Goal: Check status: Check status

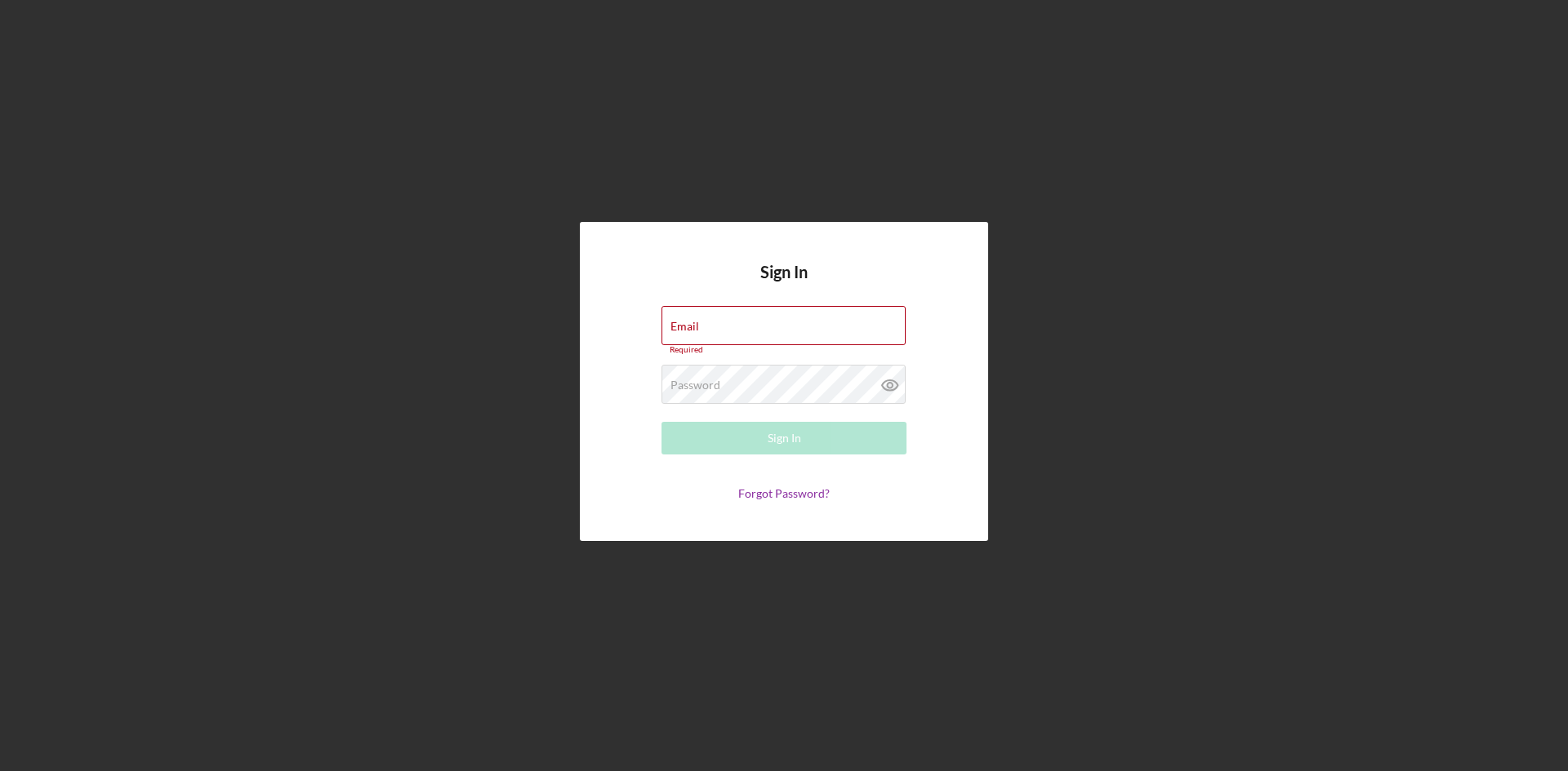
type input "[PERSON_NAME][EMAIL_ADDRESS][DOMAIN_NAME]"
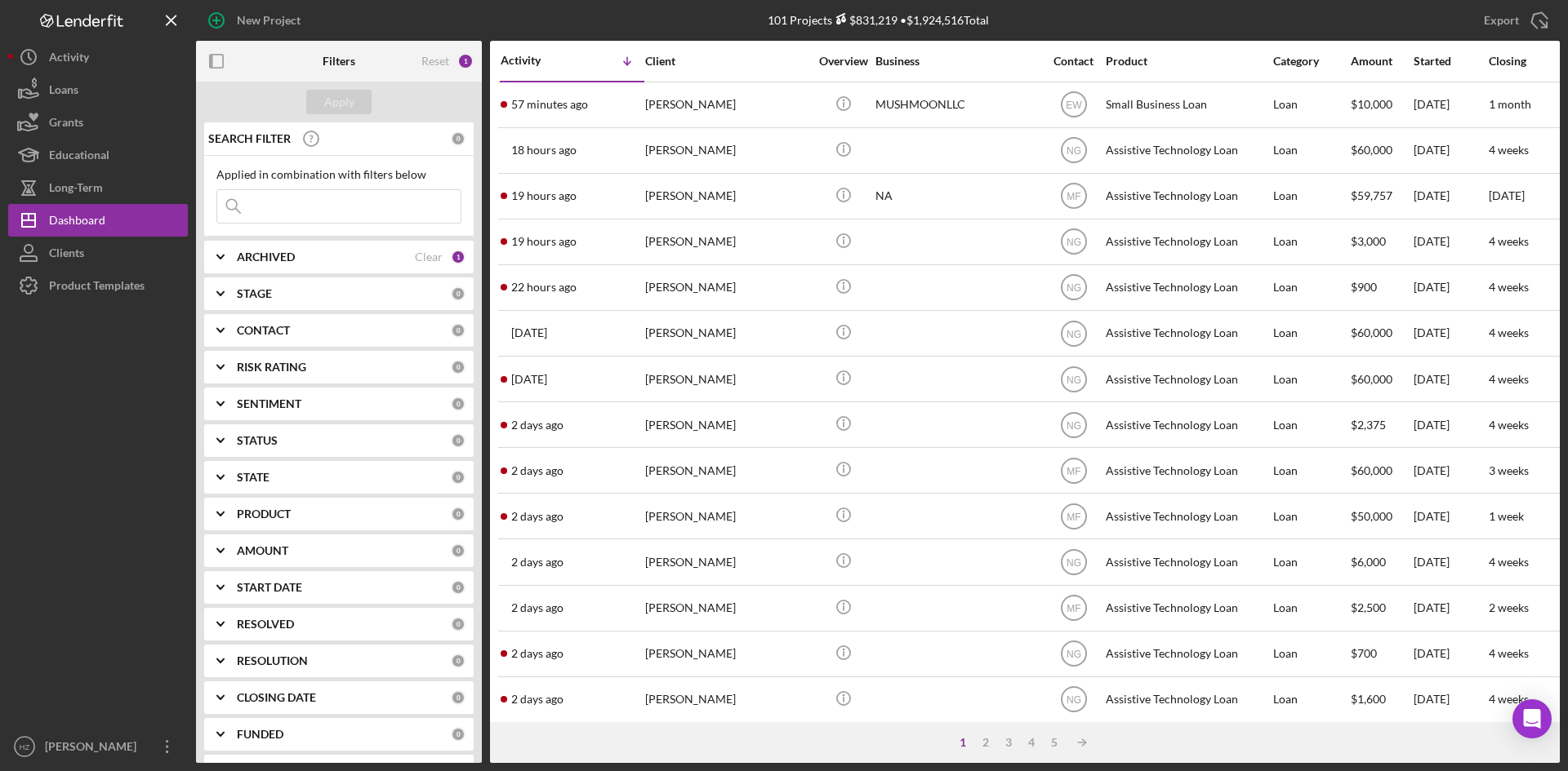
click at [561, 163] on div "18 hours ago [PERSON_NAME]" at bounding box center [572, 150] width 143 height 43
click at [576, 244] on div "19 hours ago [PERSON_NAME]" at bounding box center [572, 242] width 143 height 43
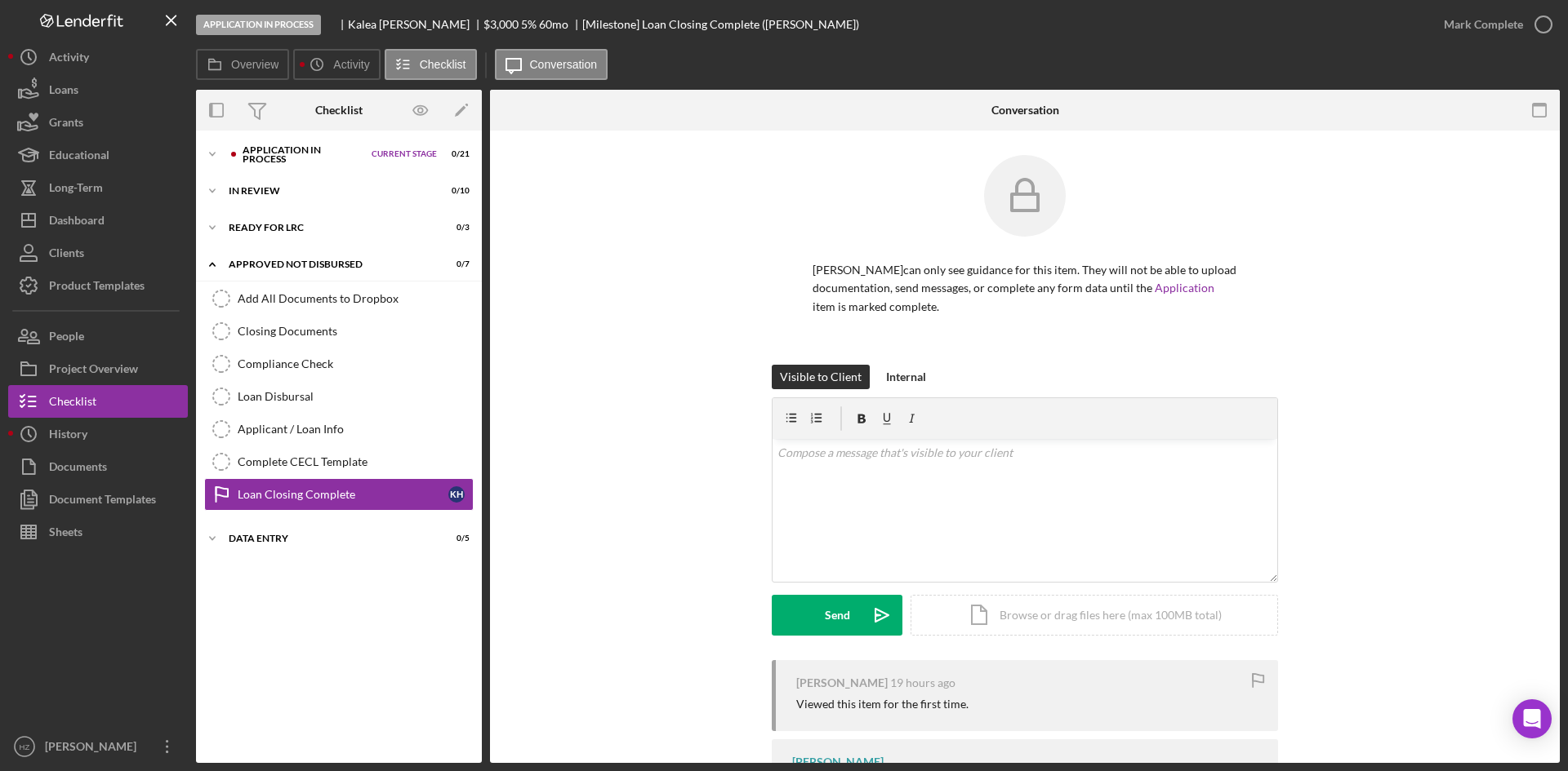
click at [208, 153] on icon "Icon/Expander" at bounding box center [212, 154] width 33 height 33
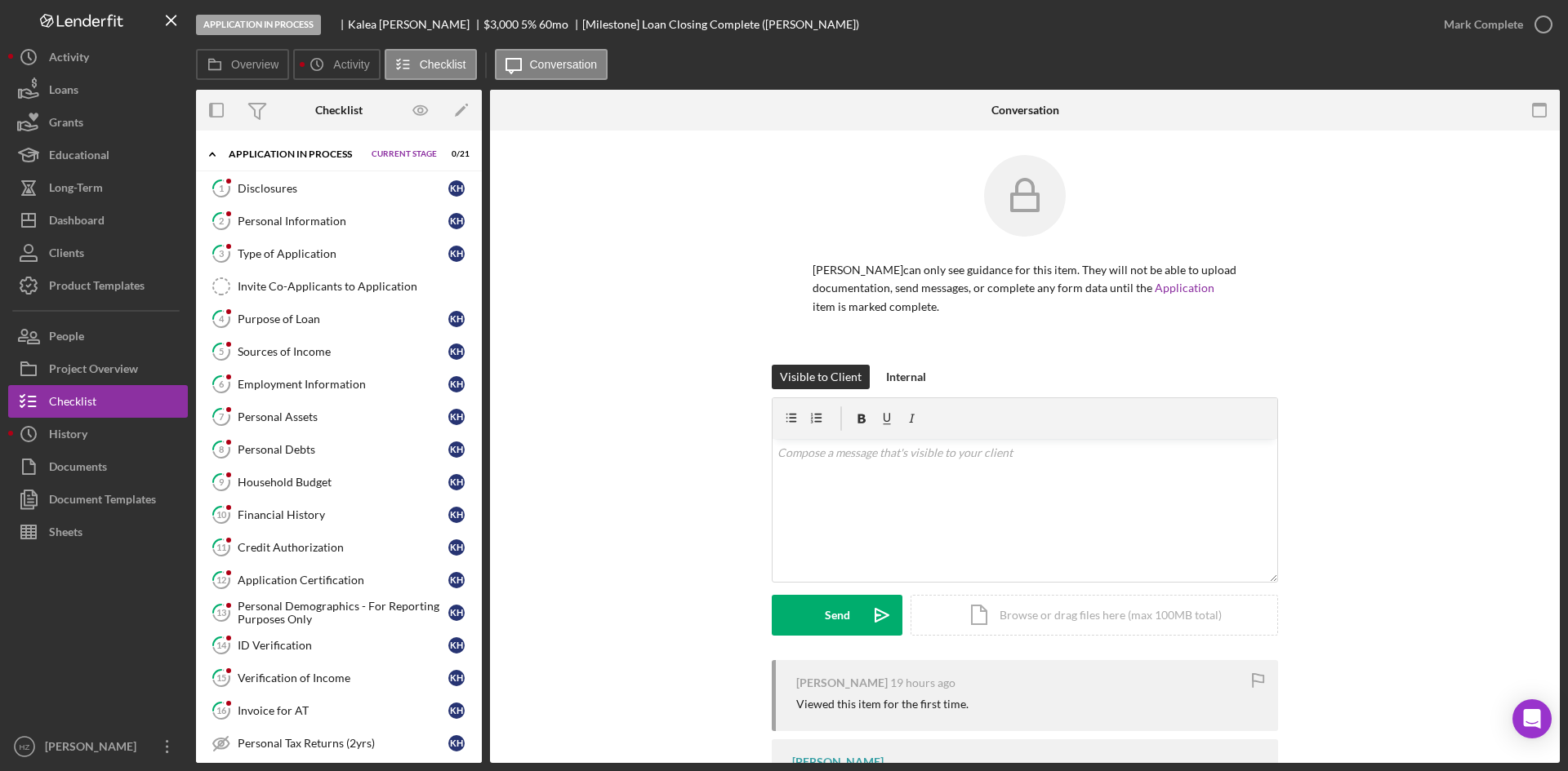
click at [281, 324] on div "Purpose of Loan" at bounding box center [342, 319] width 211 height 13
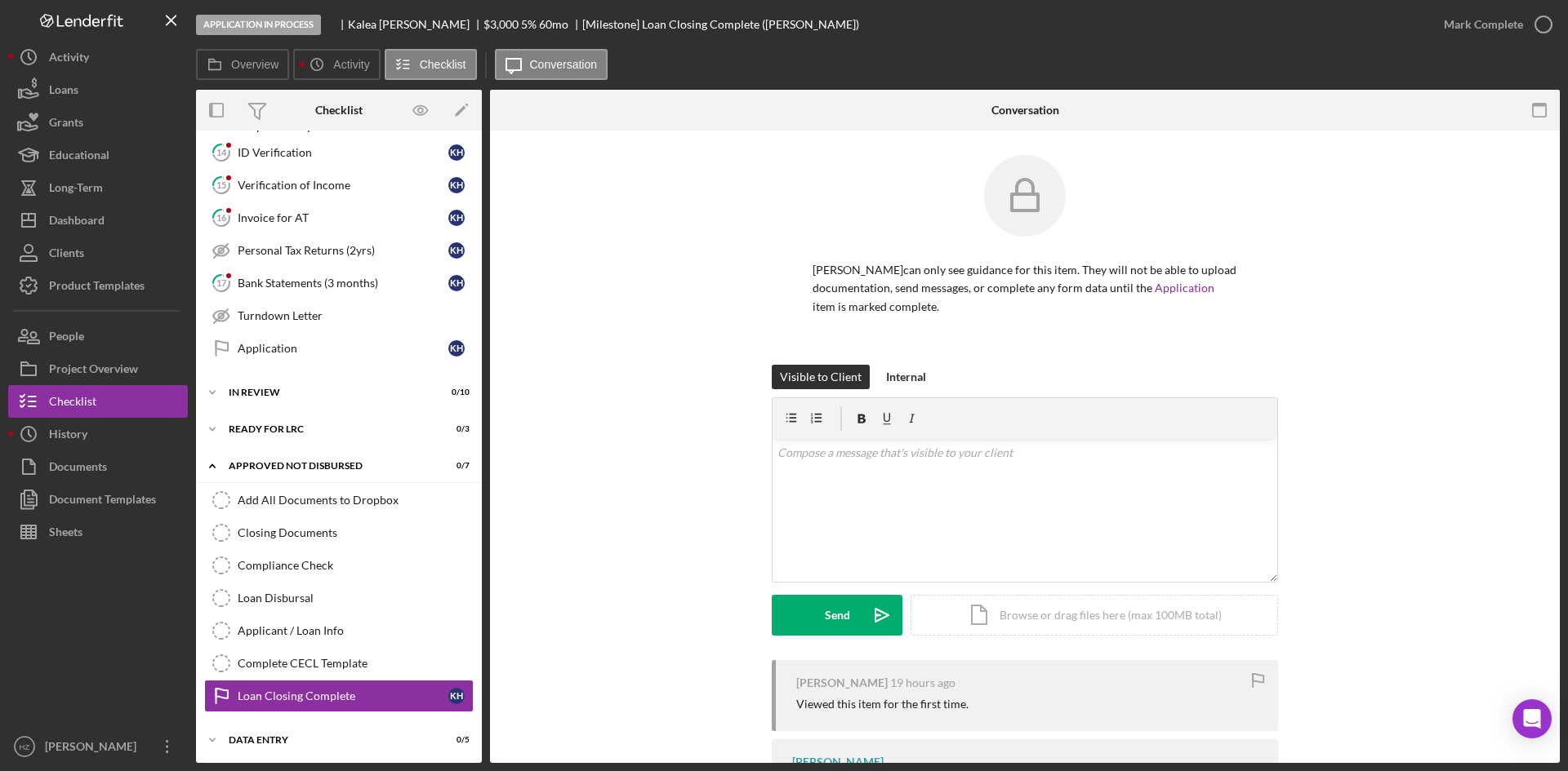
scroll to position [495, 0]
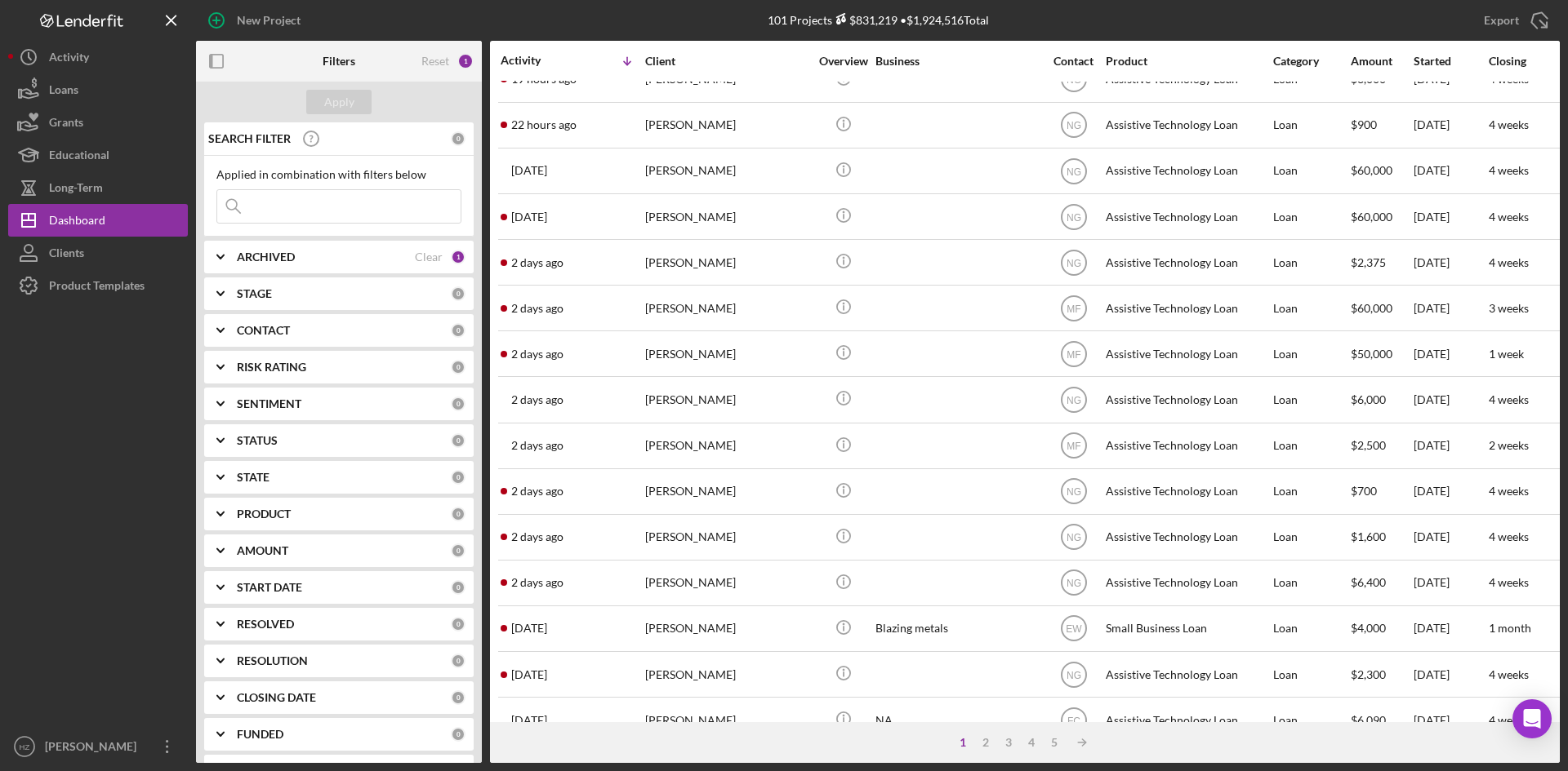
scroll to position [163, 0]
click at [643, 584] on div "[DATE] [PERSON_NAME]" at bounding box center [572, 582] width 143 height 43
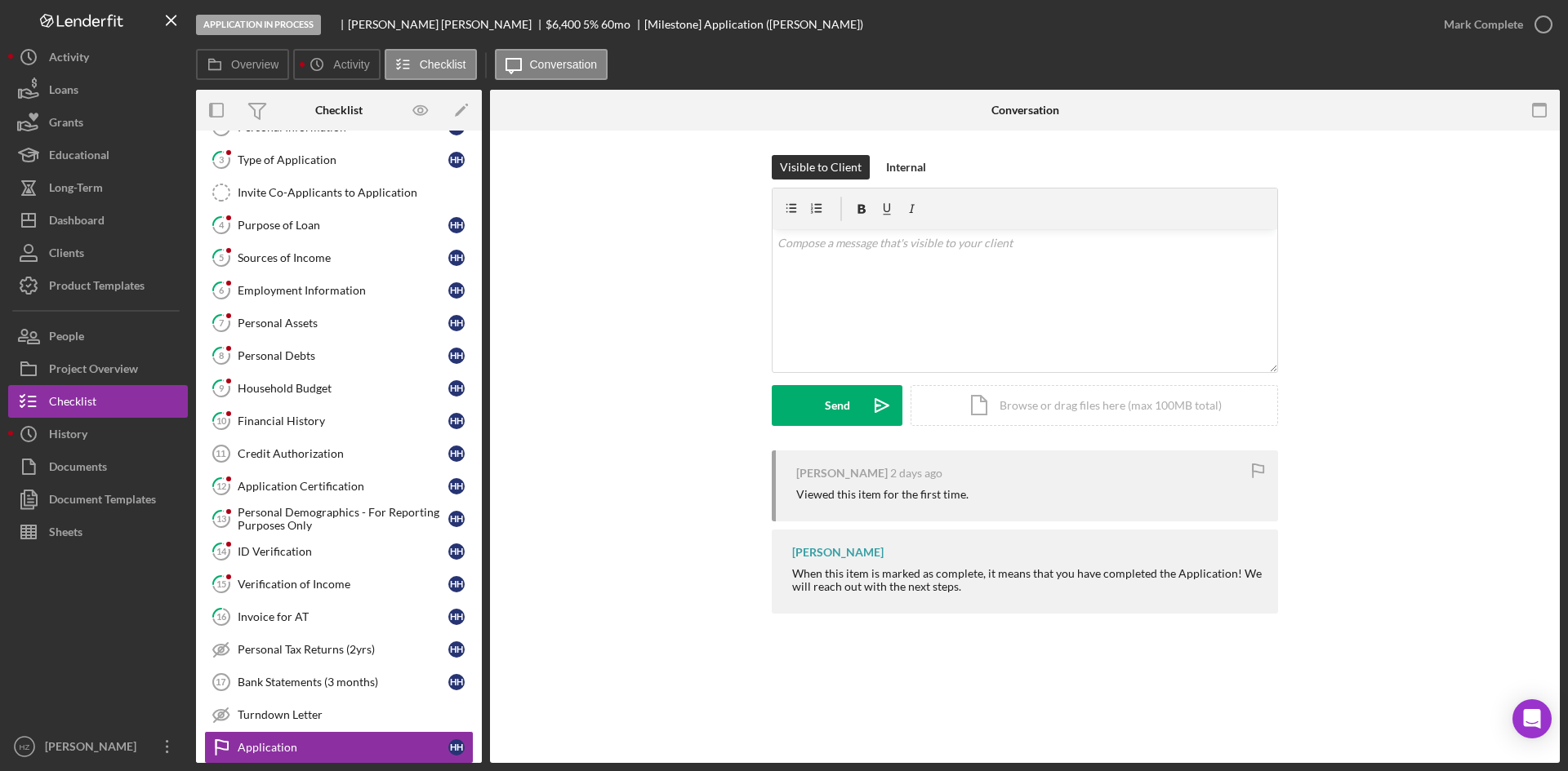
scroll to position [93, 0]
click at [284, 232] on div "Purpose of Loan" at bounding box center [342, 226] width 211 height 13
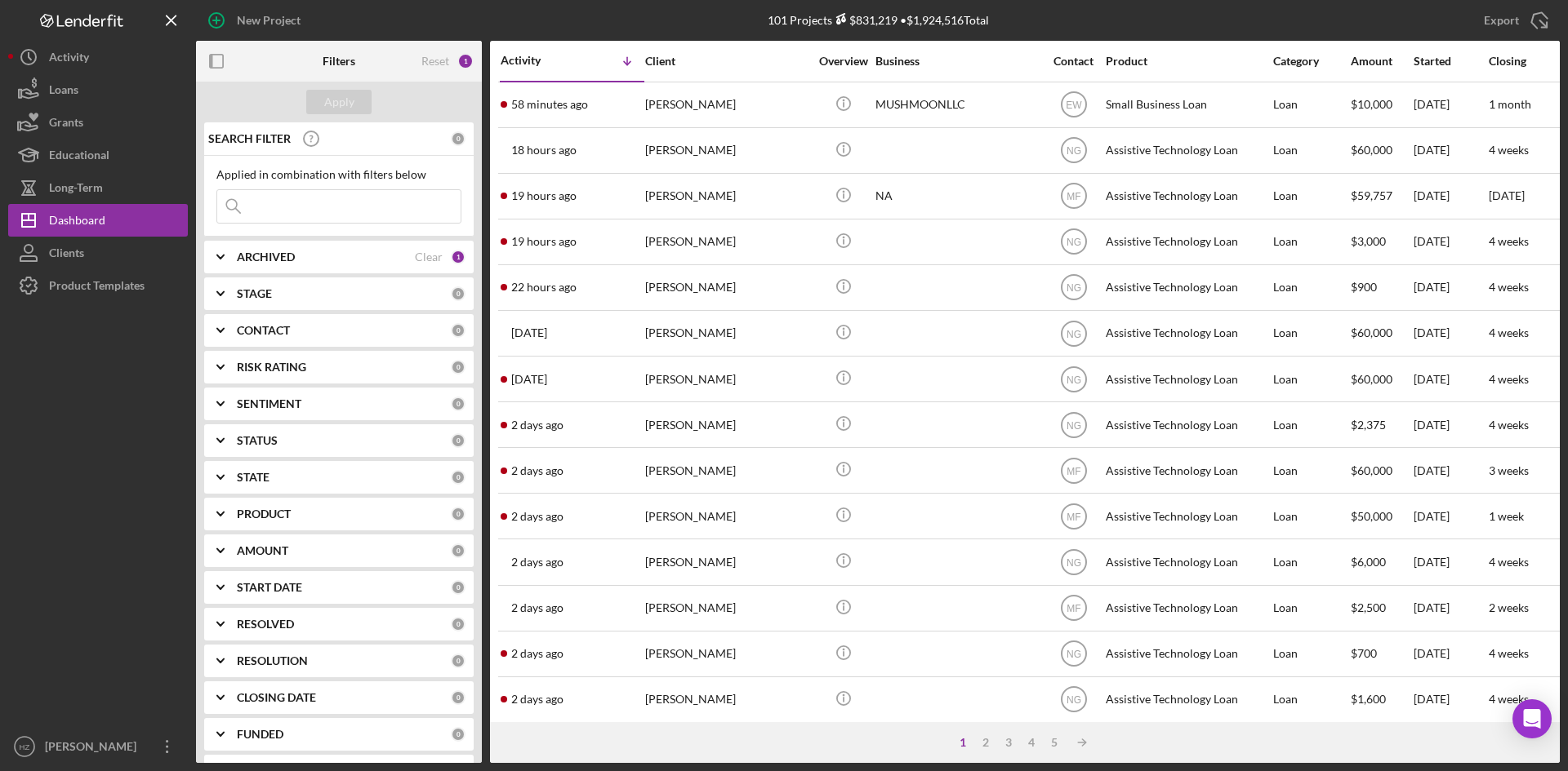
click at [682, 435] on div "[PERSON_NAME]" at bounding box center [726, 424] width 163 height 43
click at [572, 381] on div "[DATE] [PERSON_NAME]" at bounding box center [572, 379] width 143 height 43
click at [675, 294] on div "[PERSON_NAME]" at bounding box center [726, 287] width 163 height 43
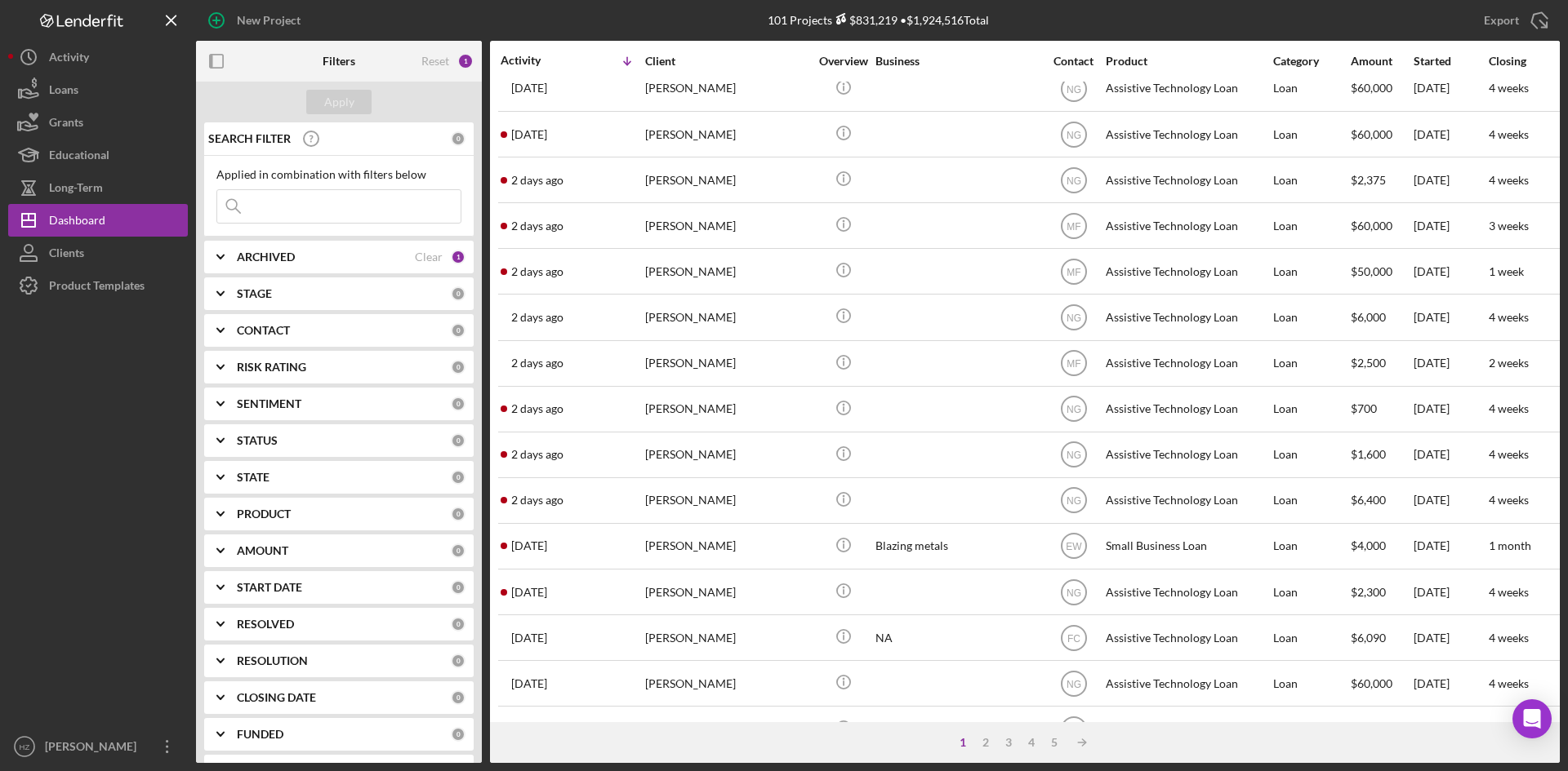
scroll to position [327, 0]
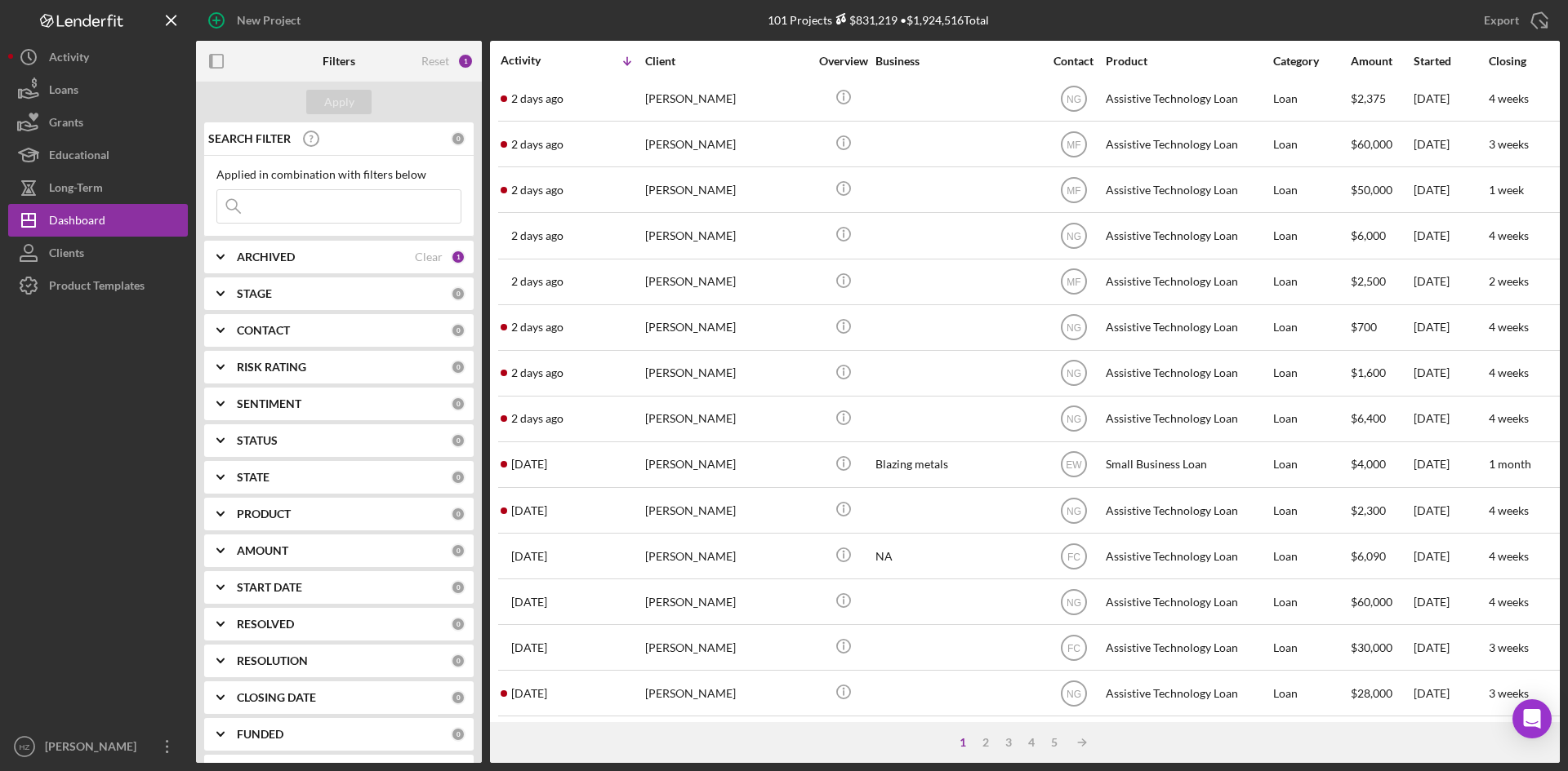
click at [675, 385] on div "[PERSON_NAME]" at bounding box center [726, 373] width 163 height 43
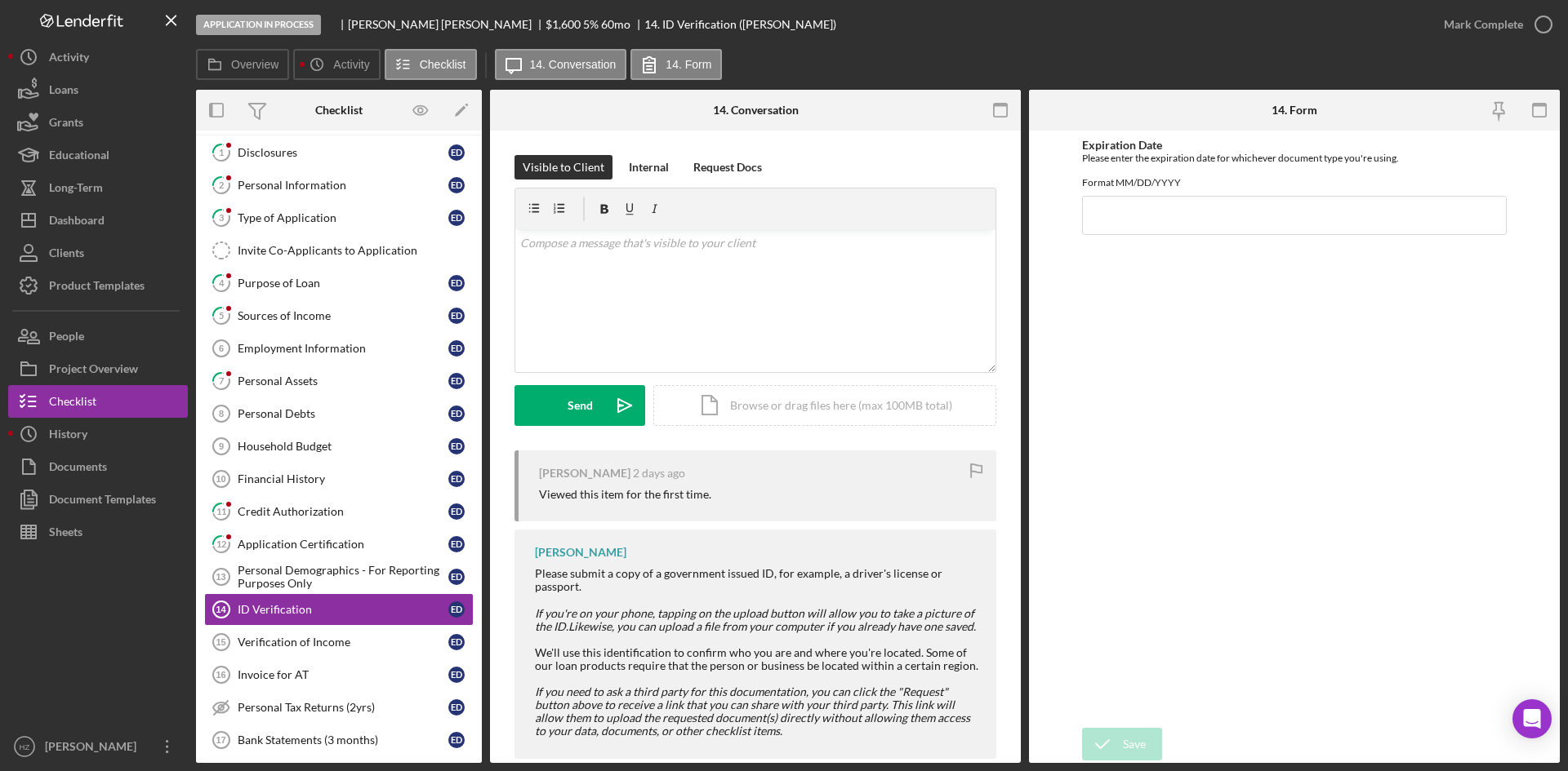
scroll to position [35, 0]
click at [304, 293] on link "4 Purpose of Loan E D" at bounding box center [338, 284] width 269 height 33
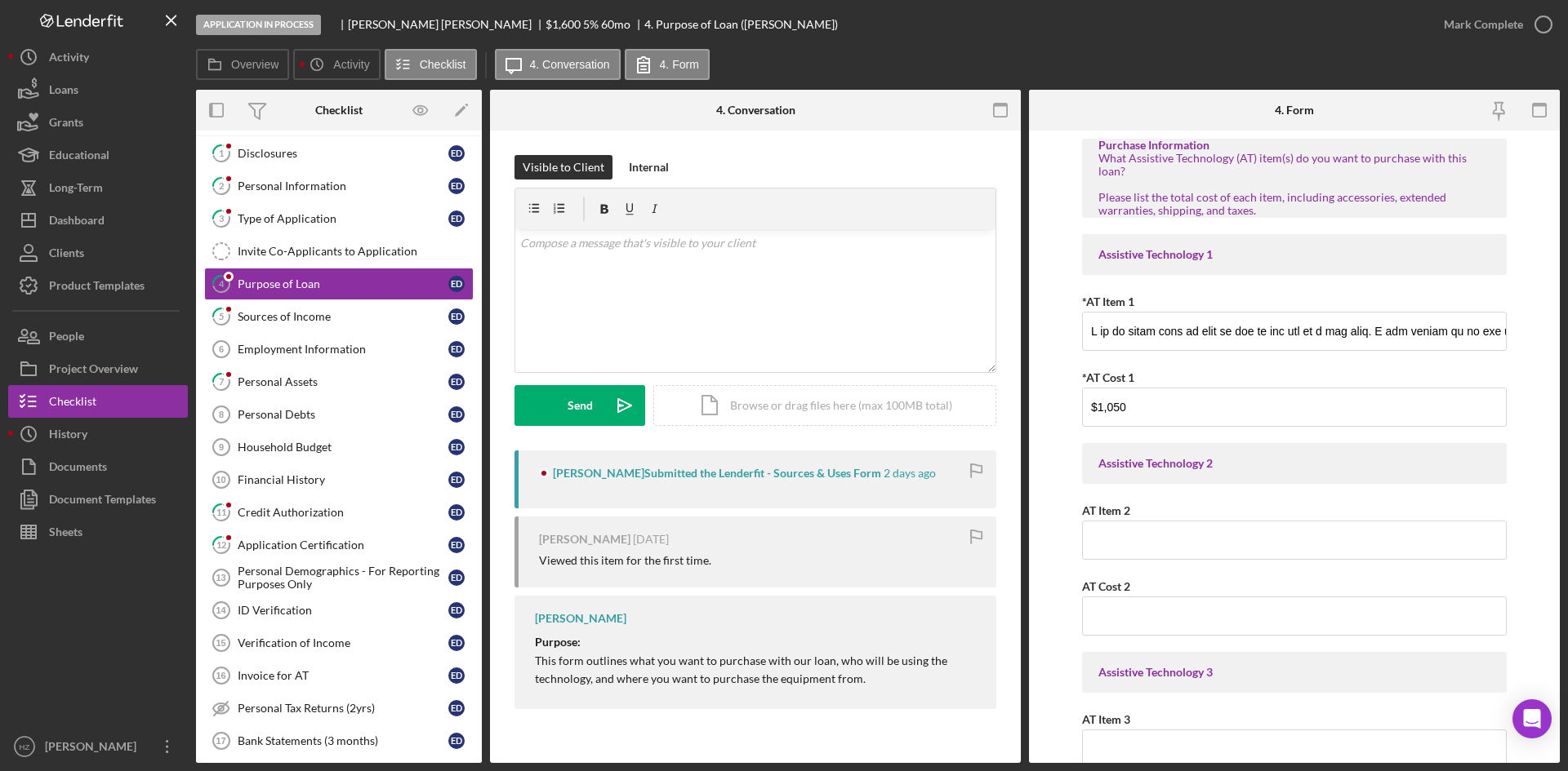
click at [249, 317] on div "Sources of Income" at bounding box center [342, 317] width 211 height 13
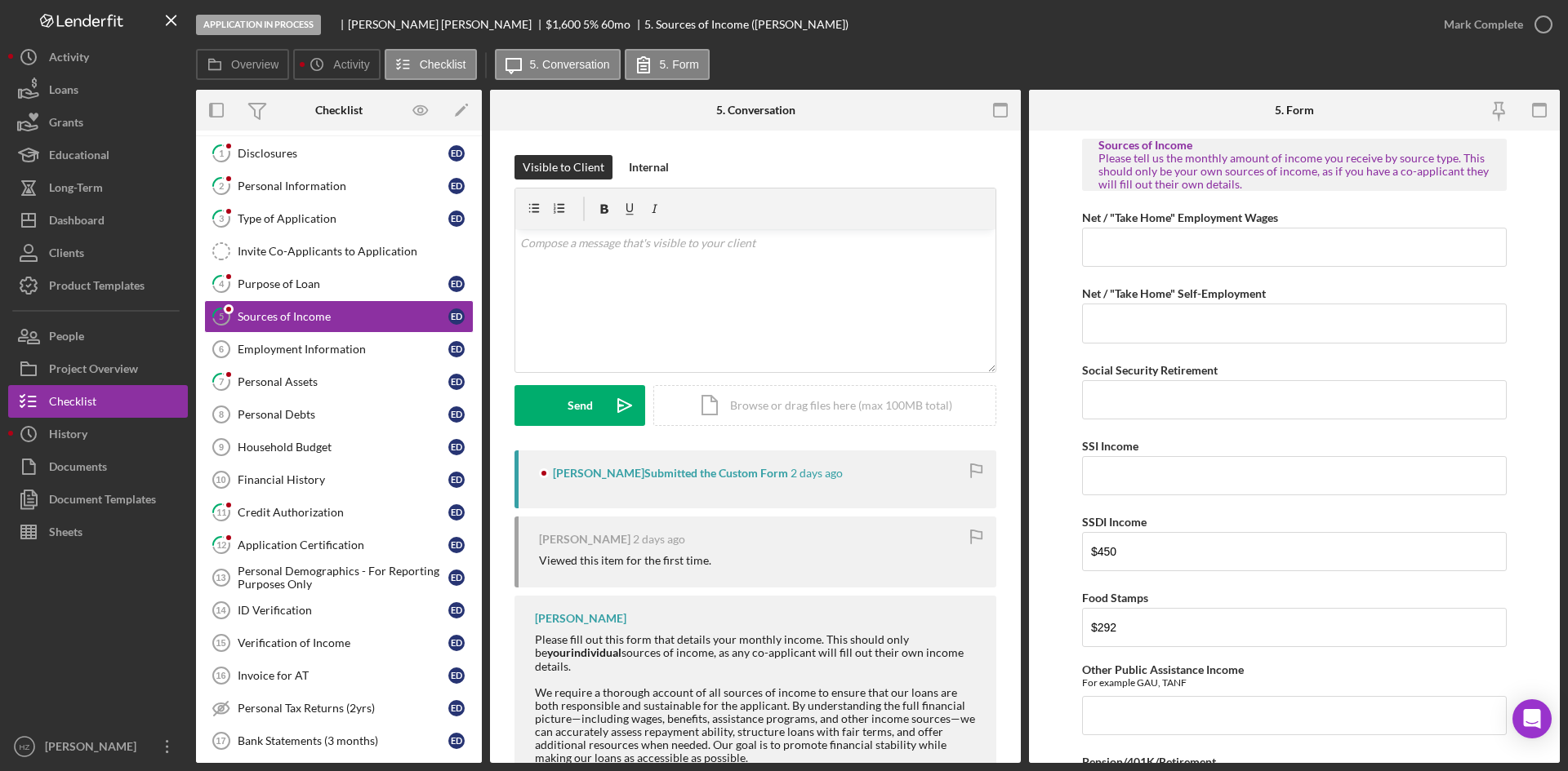
click at [267, 290] on div "Purpose of Loan" at bounding box center [342, 284] width 211 height 13
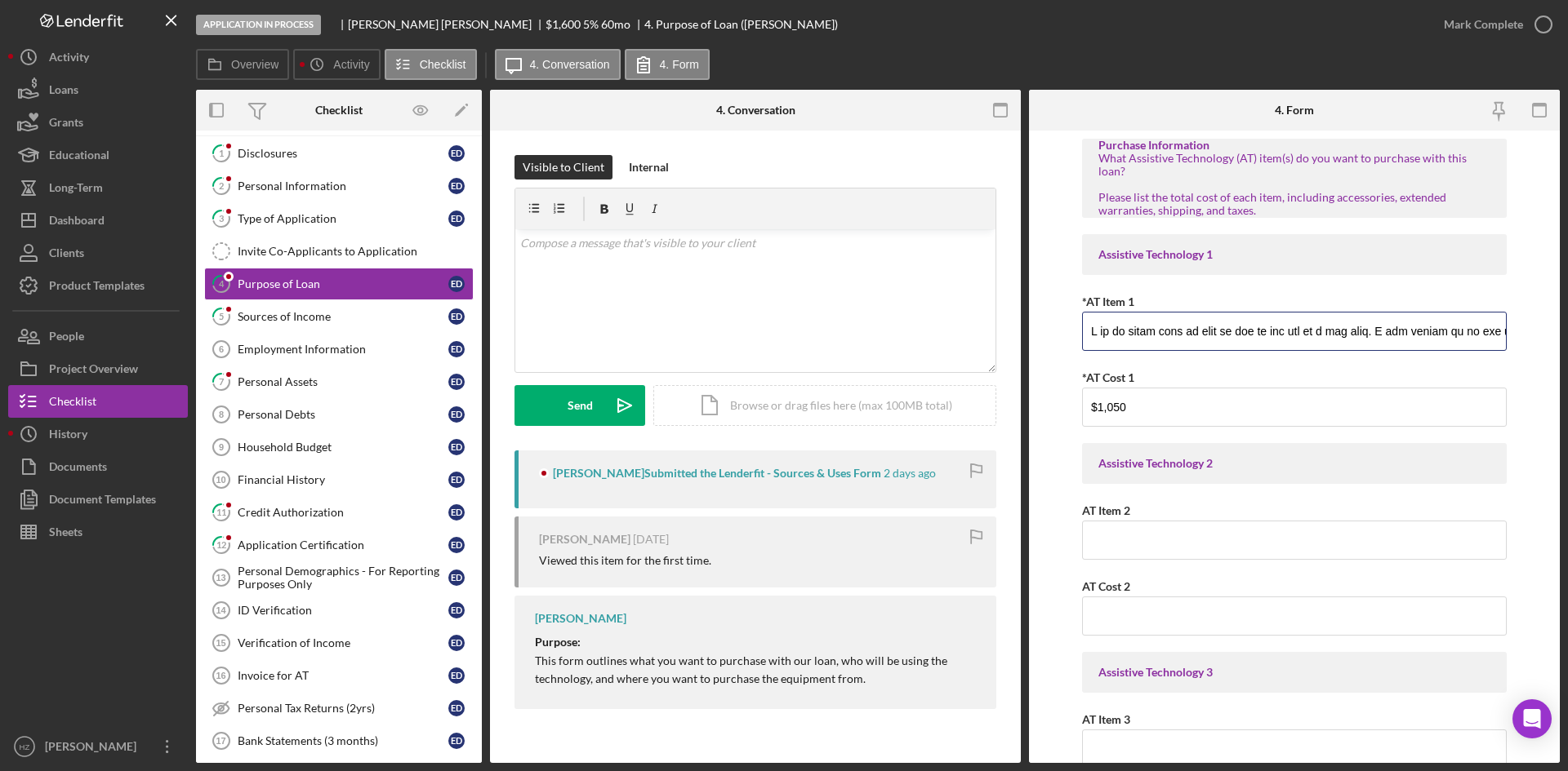
click at [1151, 335] on input "*AT Item 1" at bounding box center [1294, 332] width 424 height 40
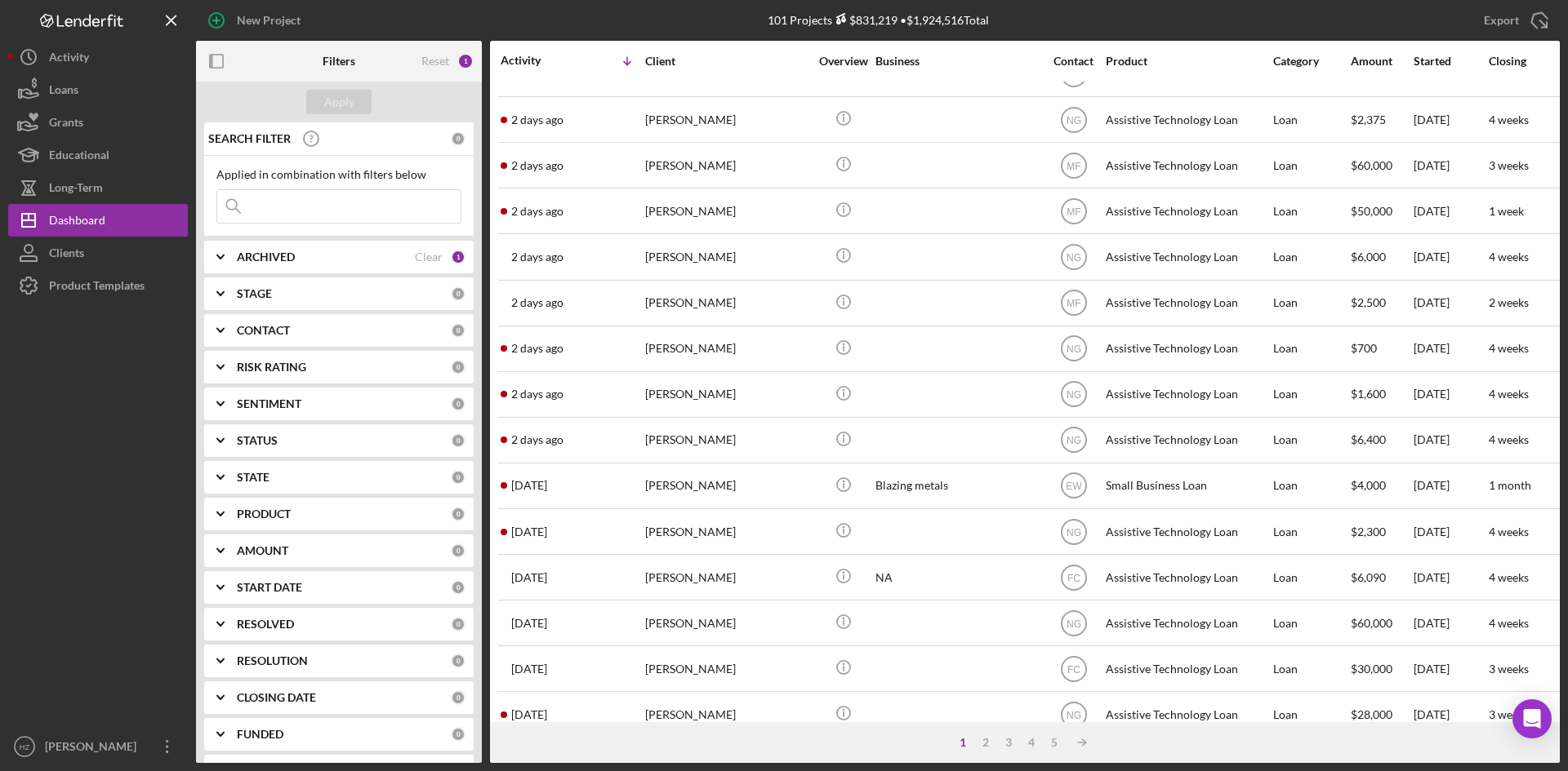
scroll to position [327, 0]
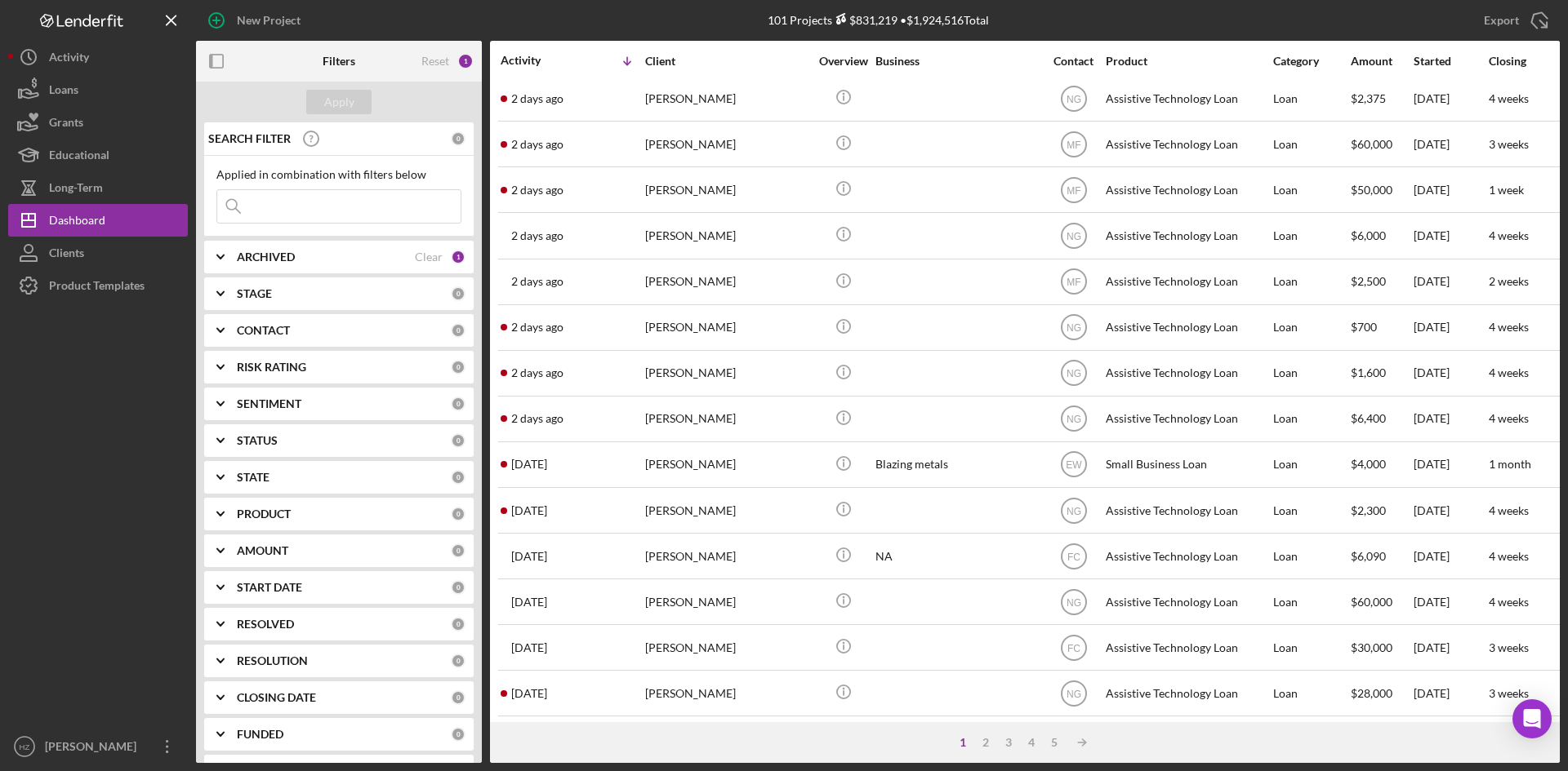
click at [547, 515] on time "[DATE]" at bounding box center [528, 511] width 36 height 13
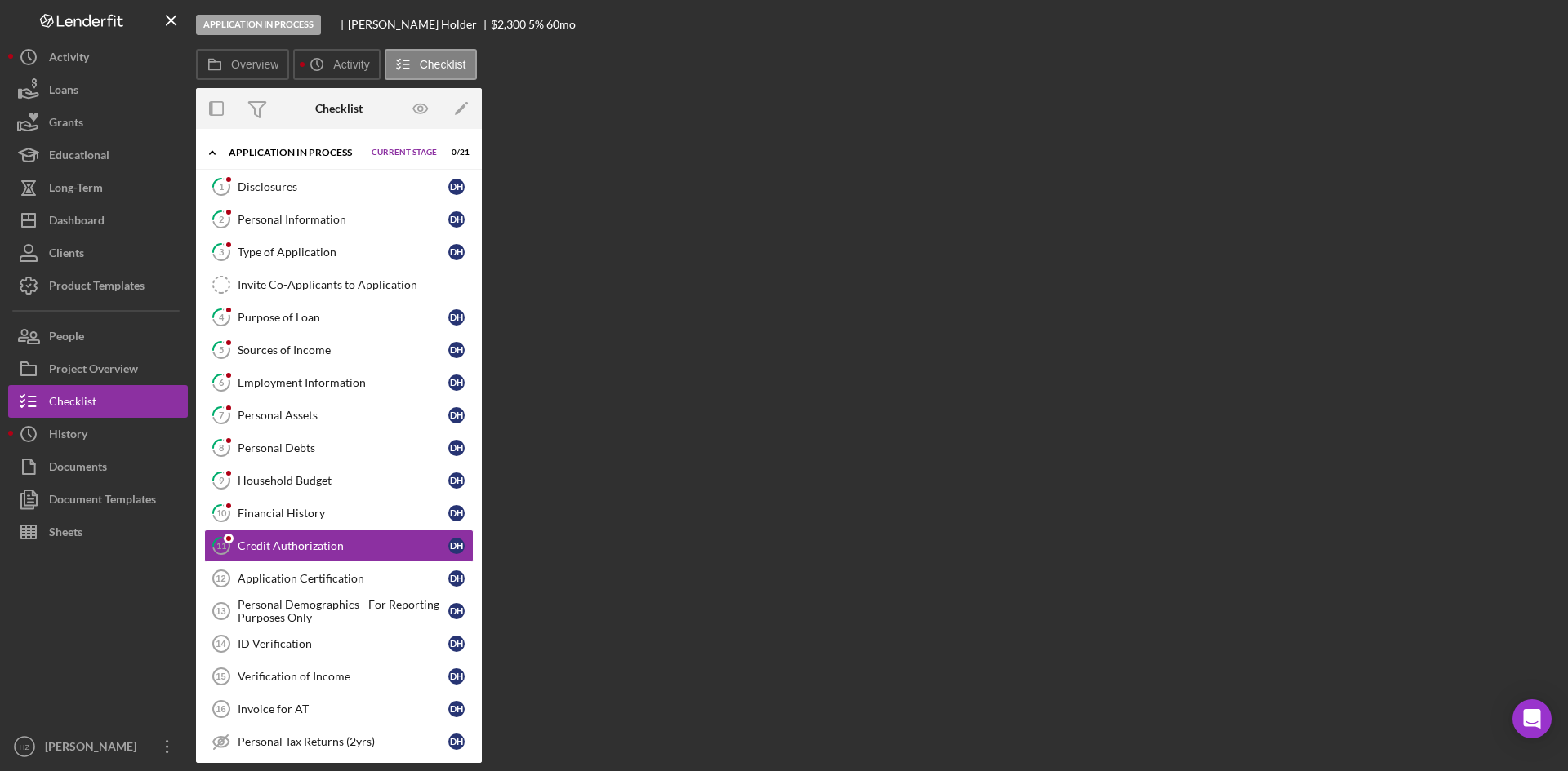
scroll to position [100, 0]
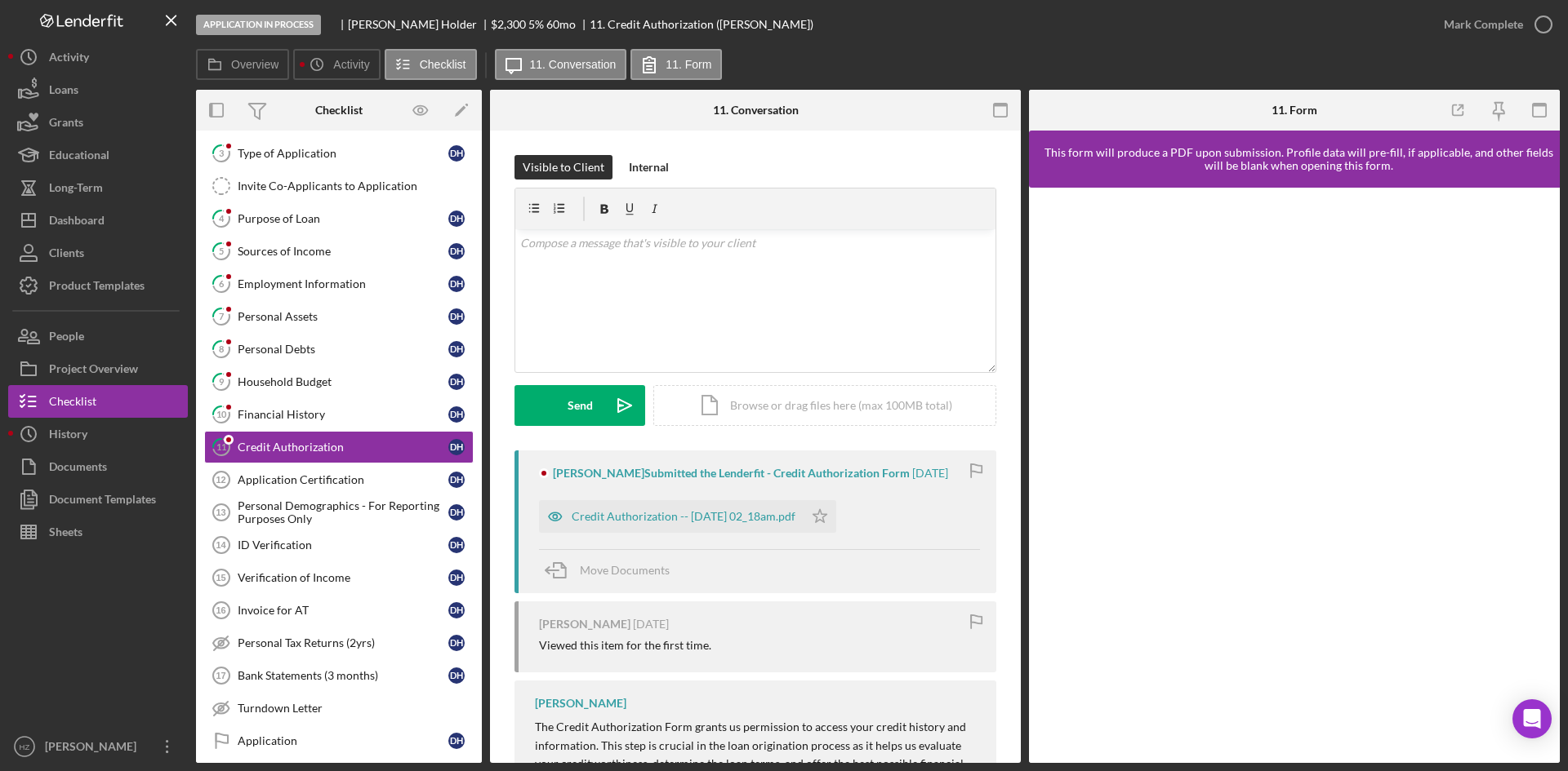
click at [288, 356] on div "Personal Debts" at bounding box center [342, 350] width 211 height 13
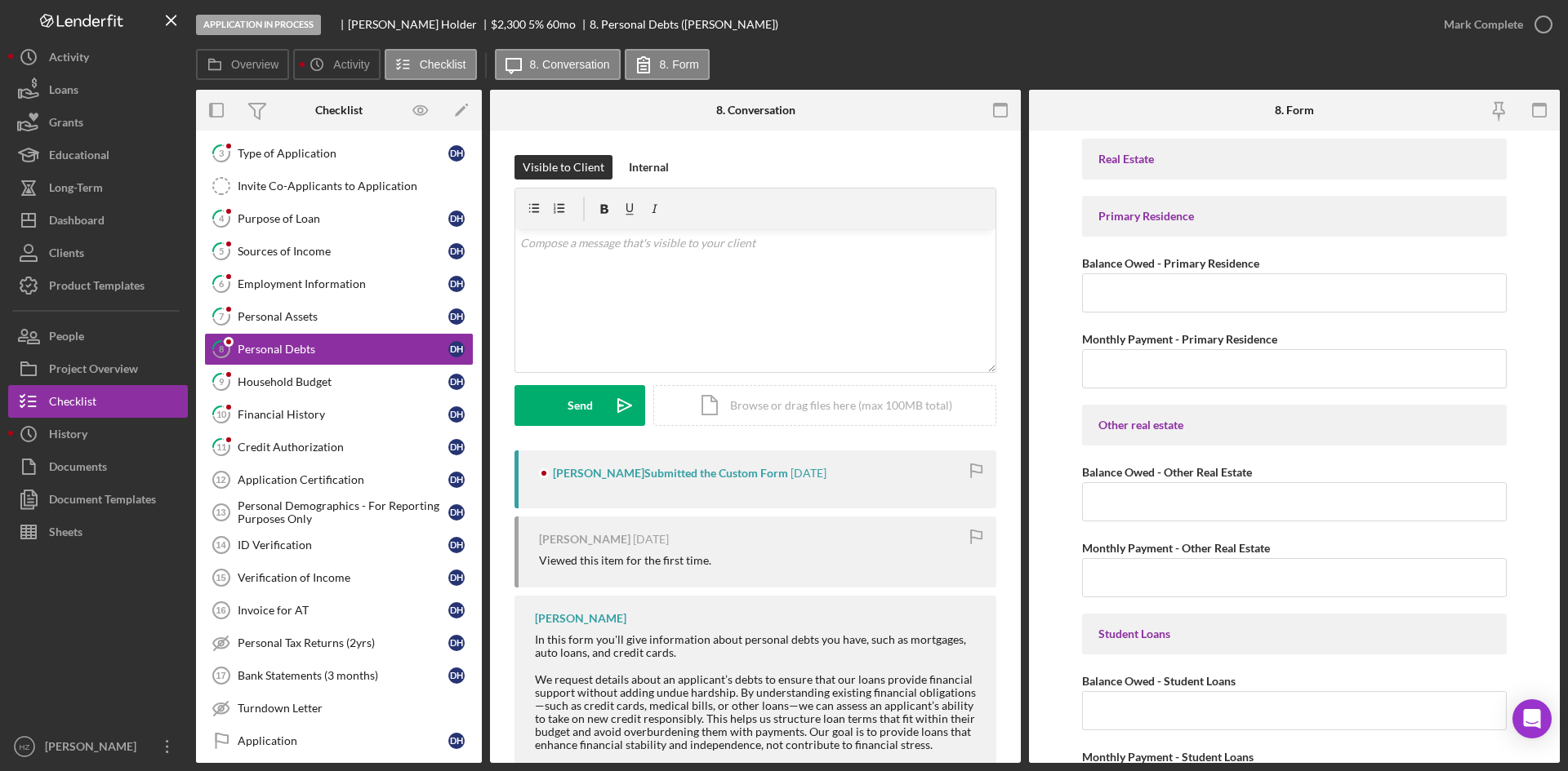
click at [275, 254] on div "Sources of Income" at bounding box center [342, 252] width 211 height 13
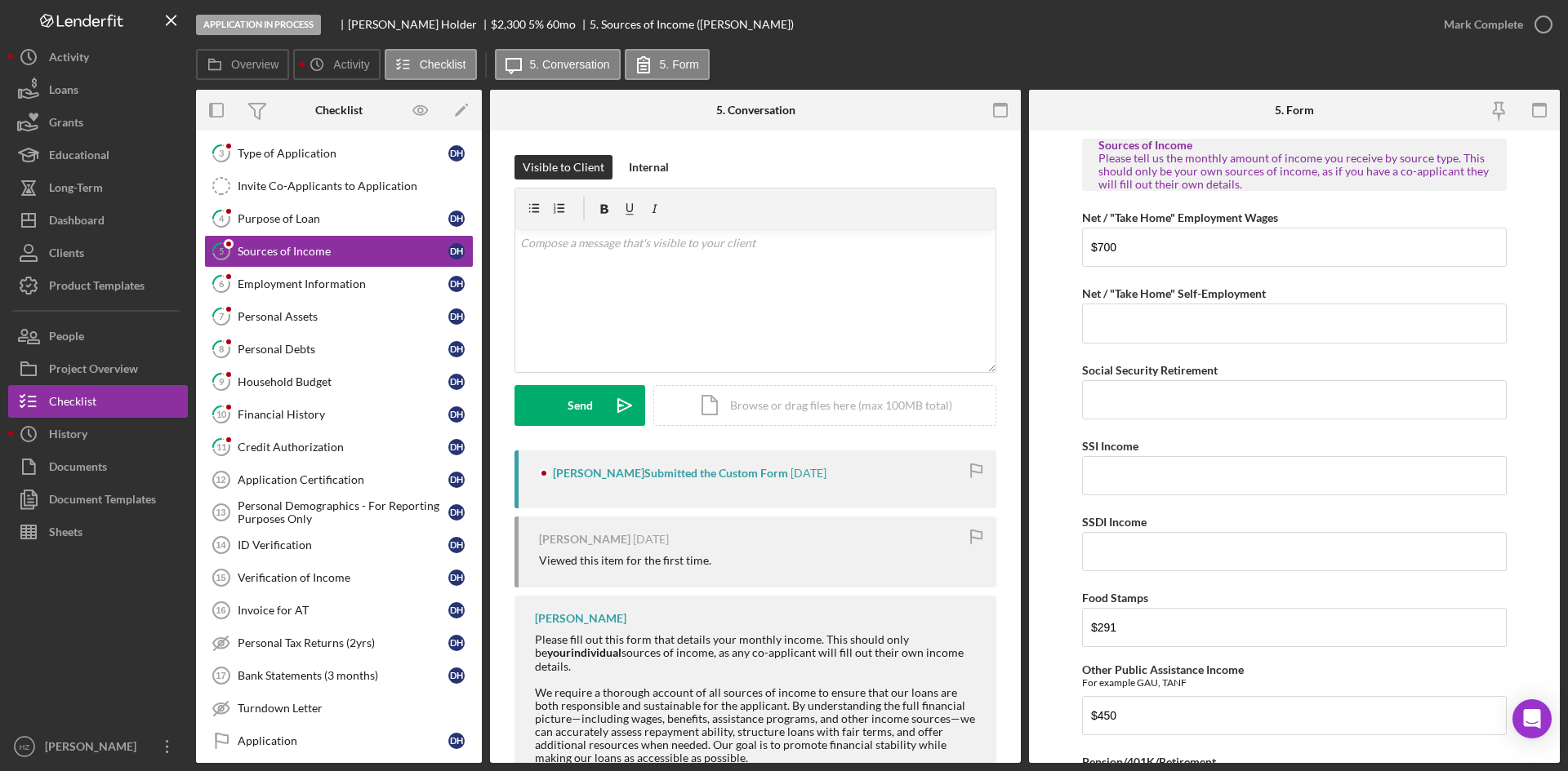
click at [275, 212] on div "Purpose of Loan" at bounding box center [342, 219] width 211 height 13
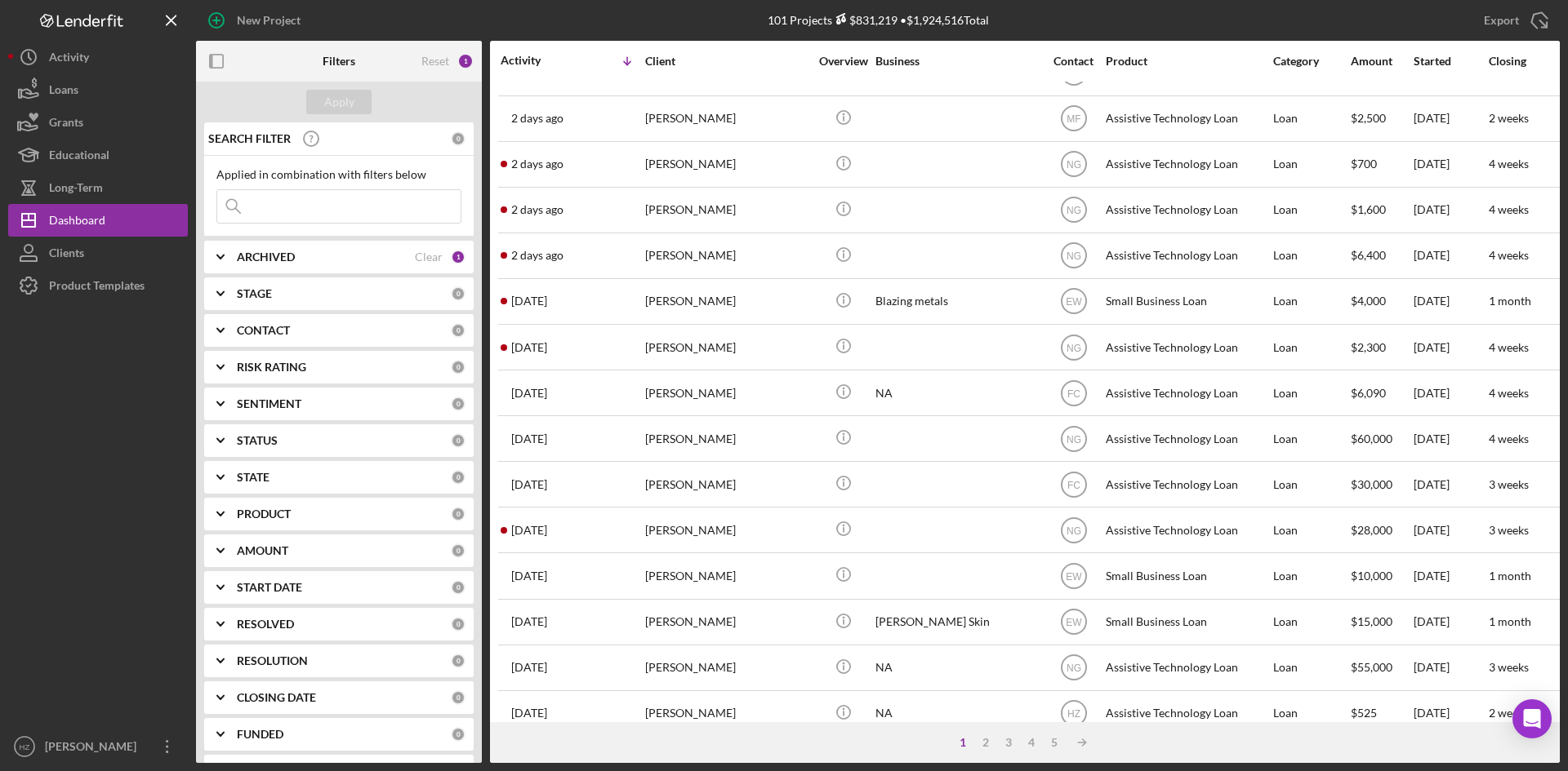
scroll to position [525, 0]
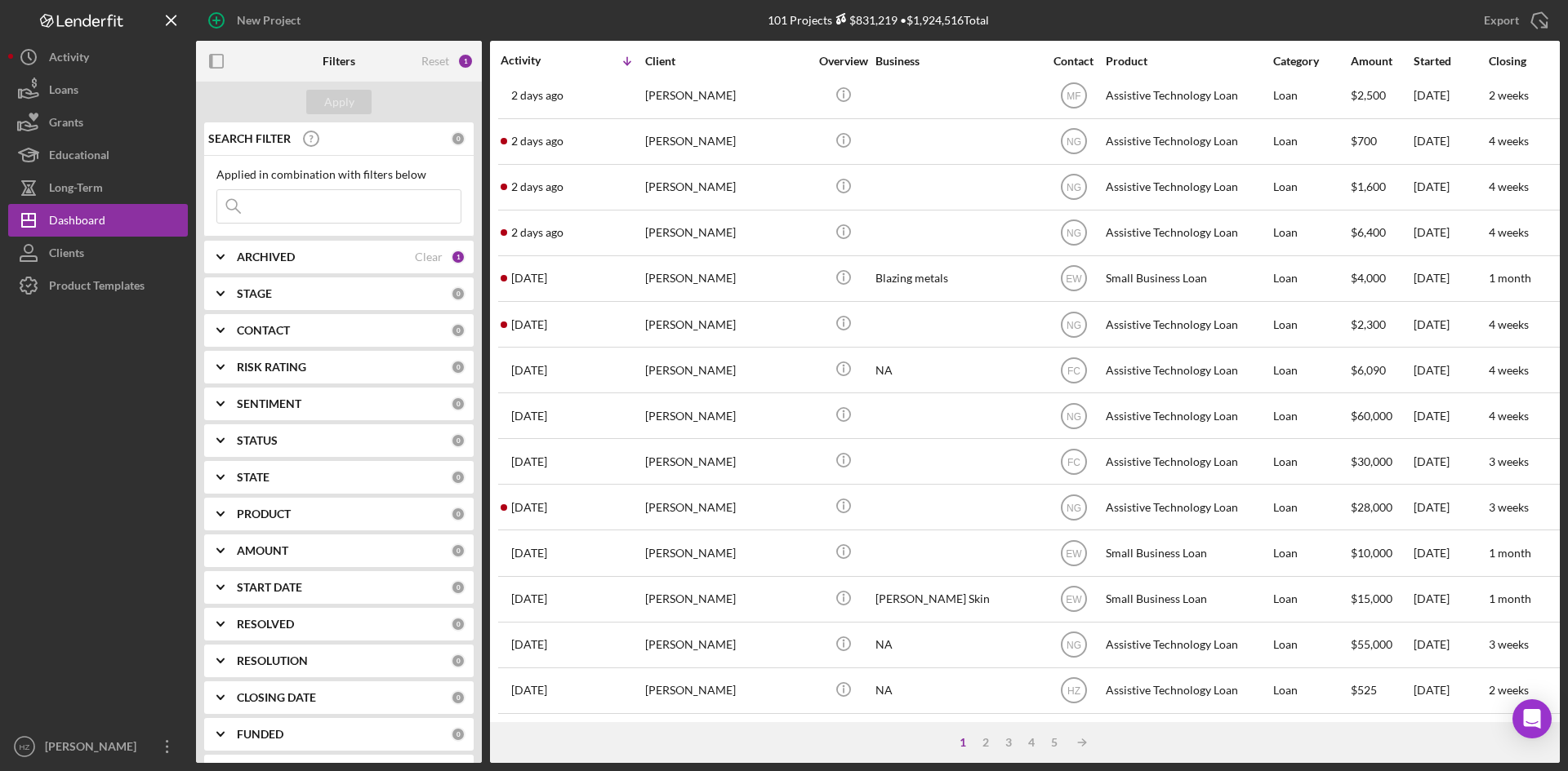
click at [985, 747] on div "2" at bounding box center [986, 743] width 23 height 13
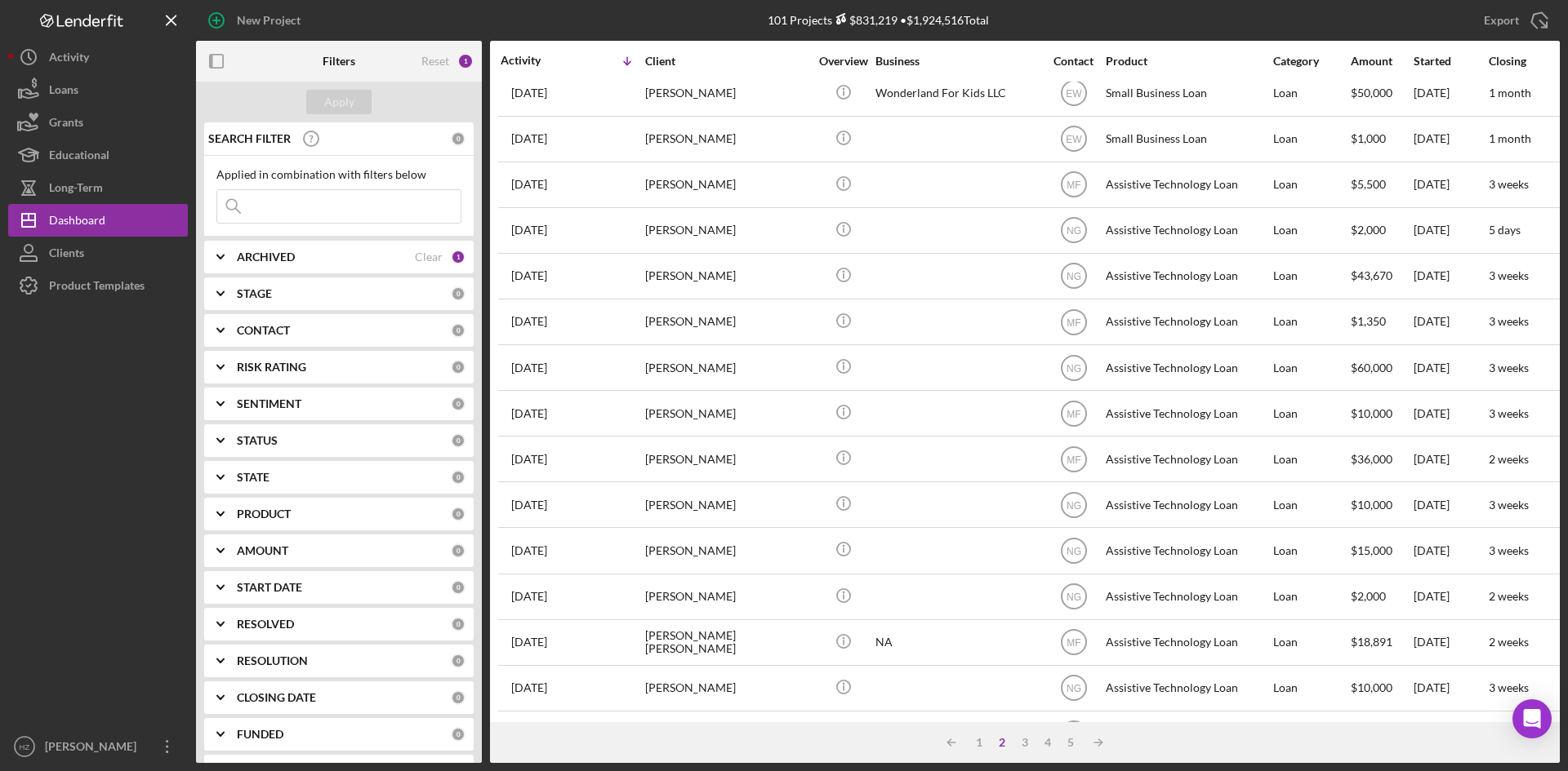
scroll to position [0, 0]
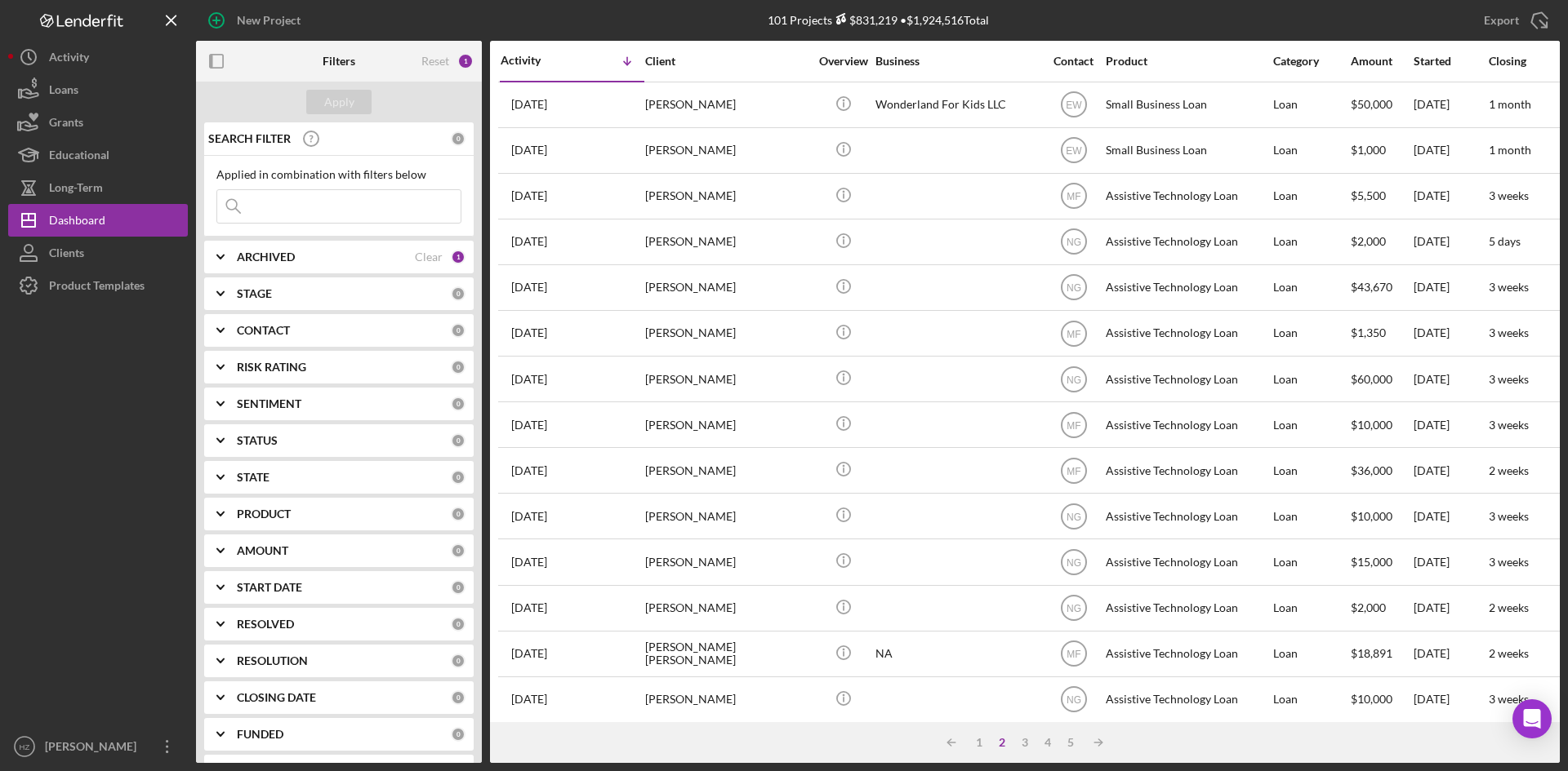
click at [1021, 743] on div "3" at bounding box center [1025, 743] width 23 height 13
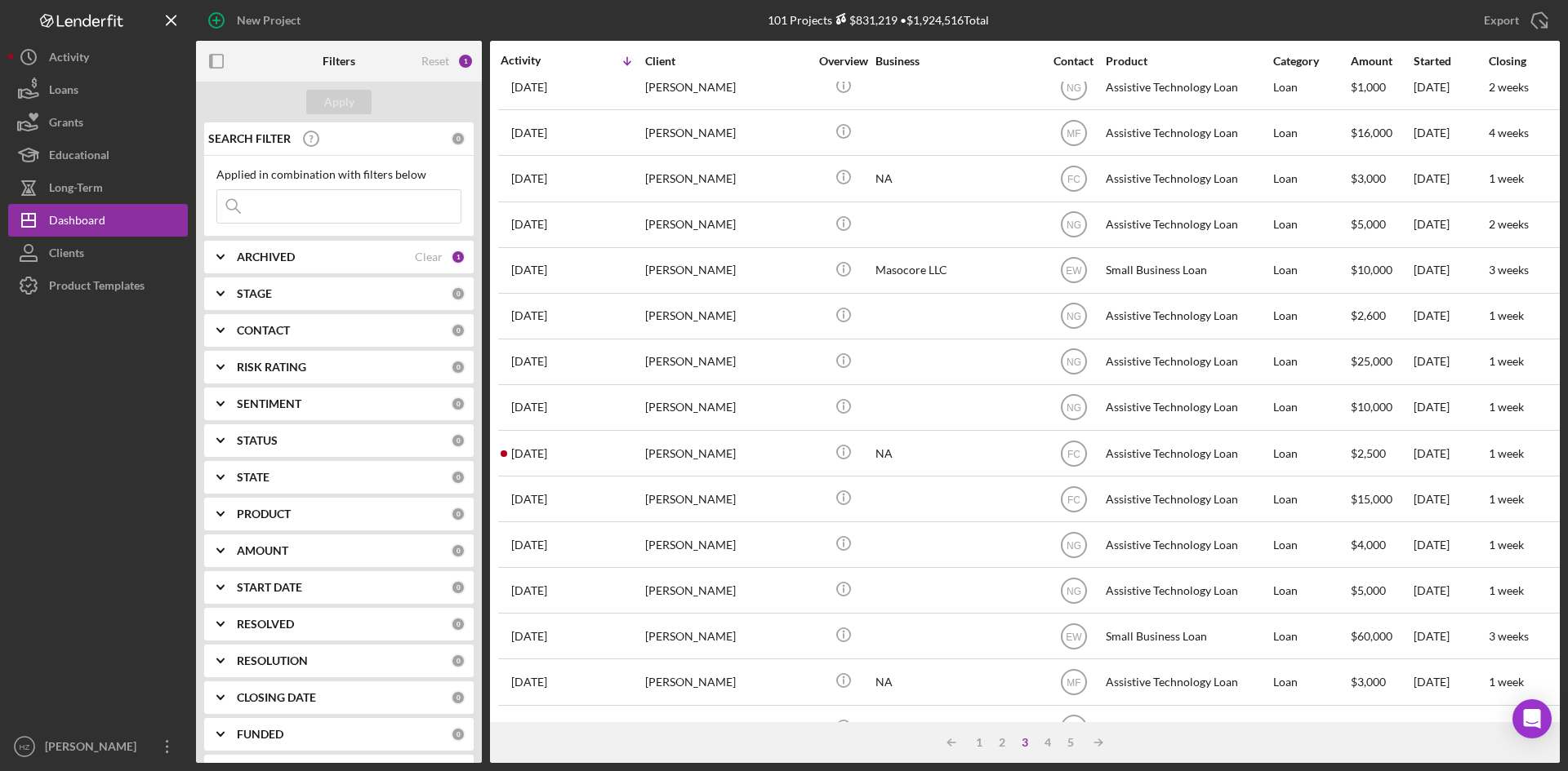
scroll to position [408, 0]
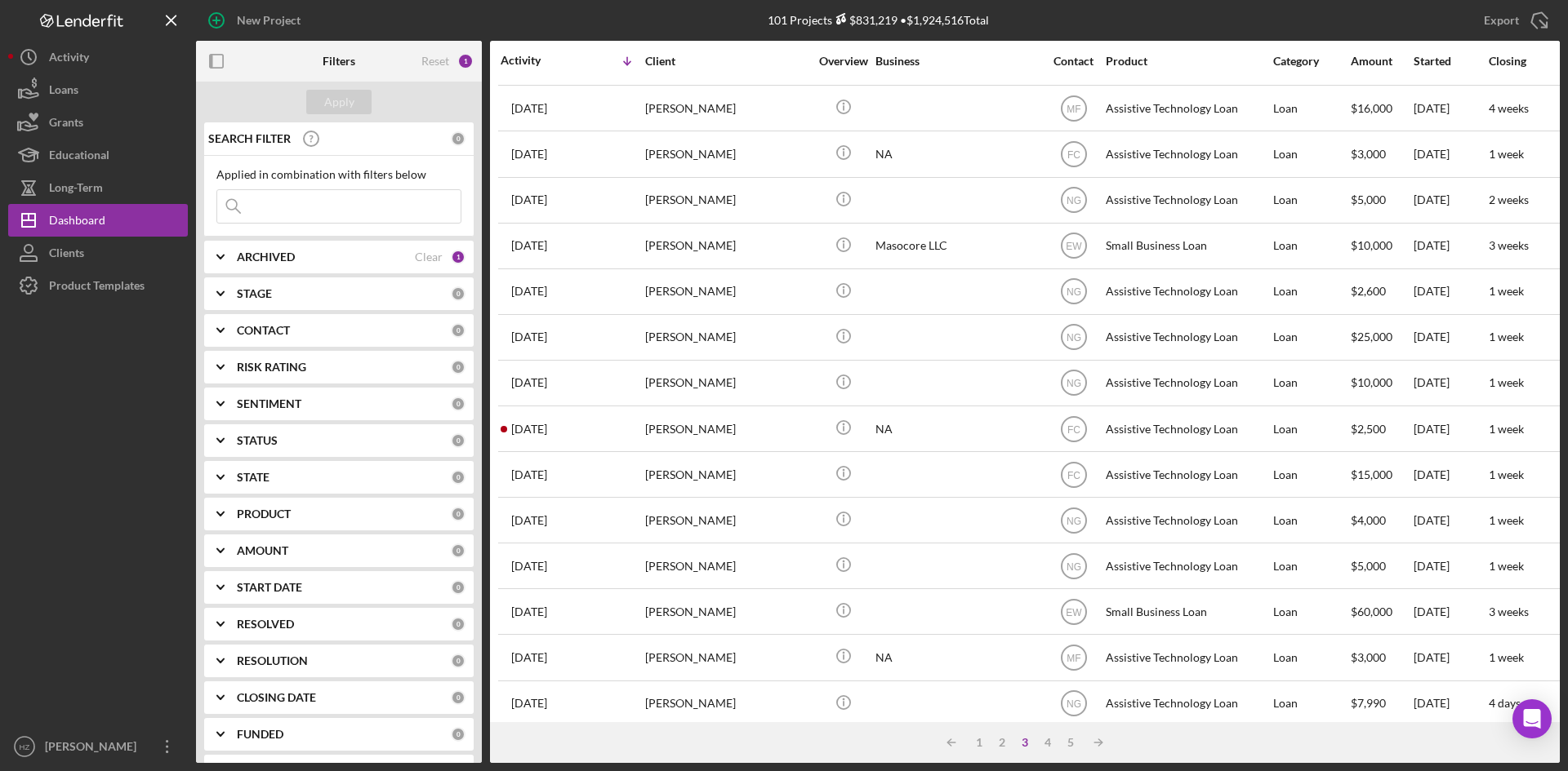
click at [547, 432] on time "[DATE]" at bounding box center [528, 430] width 36 height 13
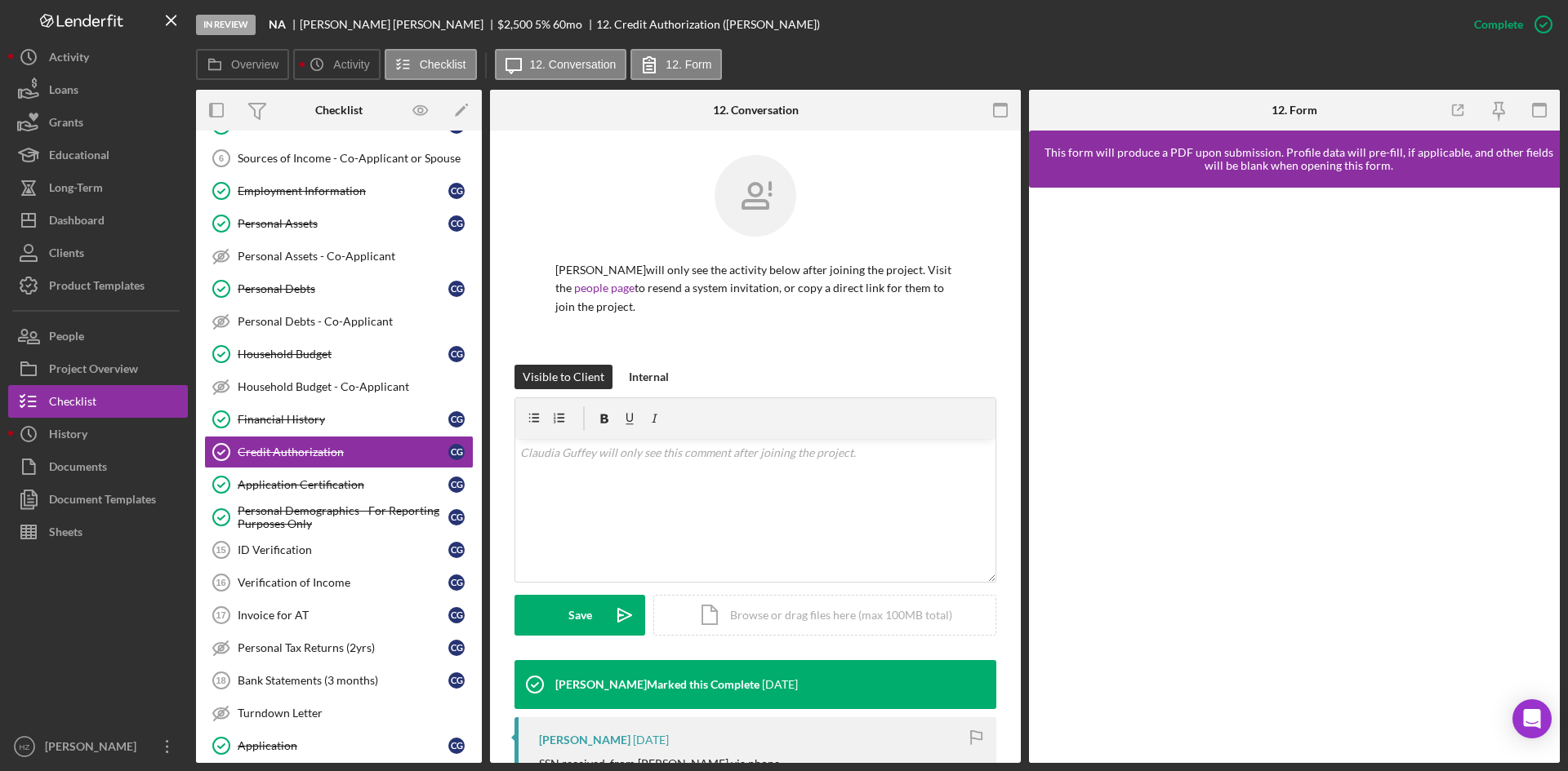
scroll to position [231, 0]
